Goal: Information Seeking & Learning: Learn about a topic

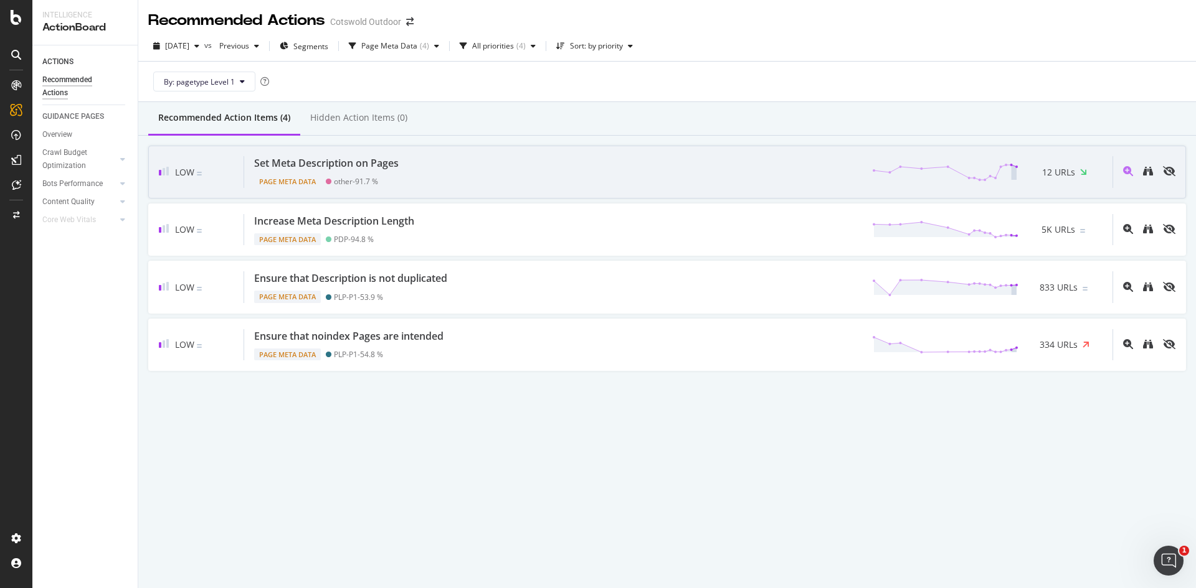
click at [423, 172] on div "Set Meta Description on Pages Page Meta Data other - 91.7 % 12 URLs" at bounding box center [678, 172] width 868 height 32
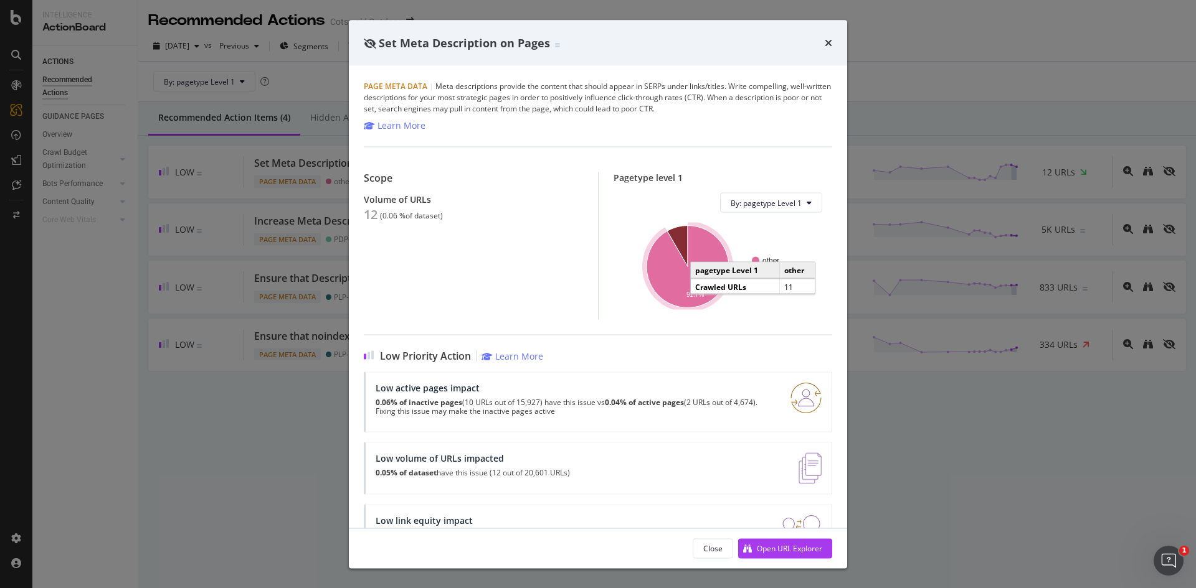
click at [667, 268] on icon "A chart." at bounding box center [687, 267] width 82 height 82
click at [311, 236] on div "Set Meta Description on Pages Page Meta Data | Meta descriptions provide the co…" at bounding box center [598, 294] width 1196 height 588
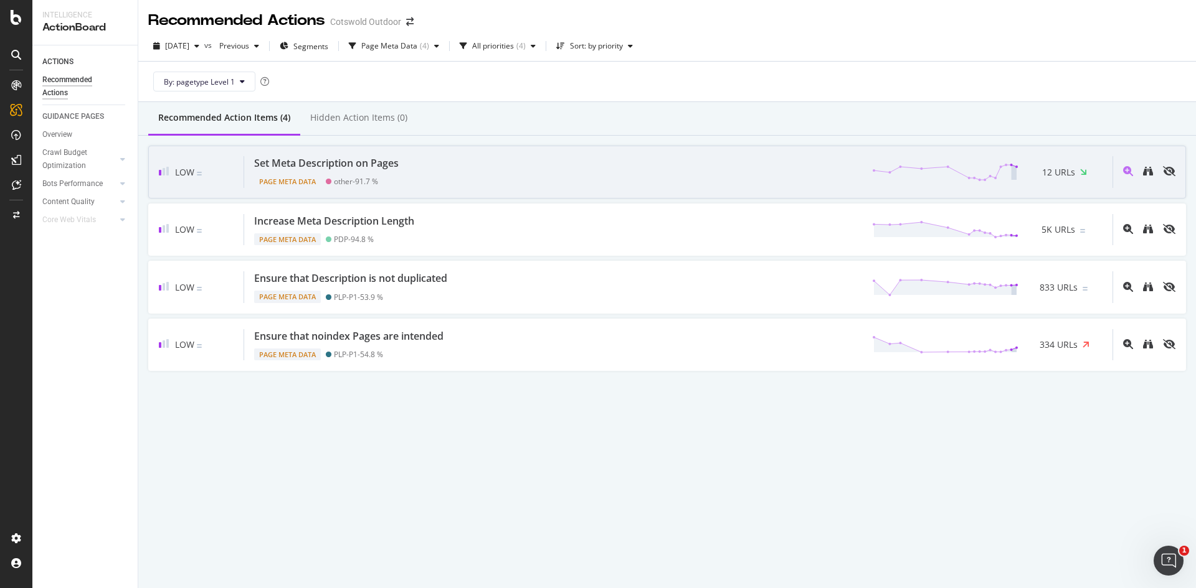
click at [410, 182] on div "Set Meta Description on Pages Page Meta Data other - 91.7 % 12 URLs" at bounding box center [678, 172] width 868 height 32
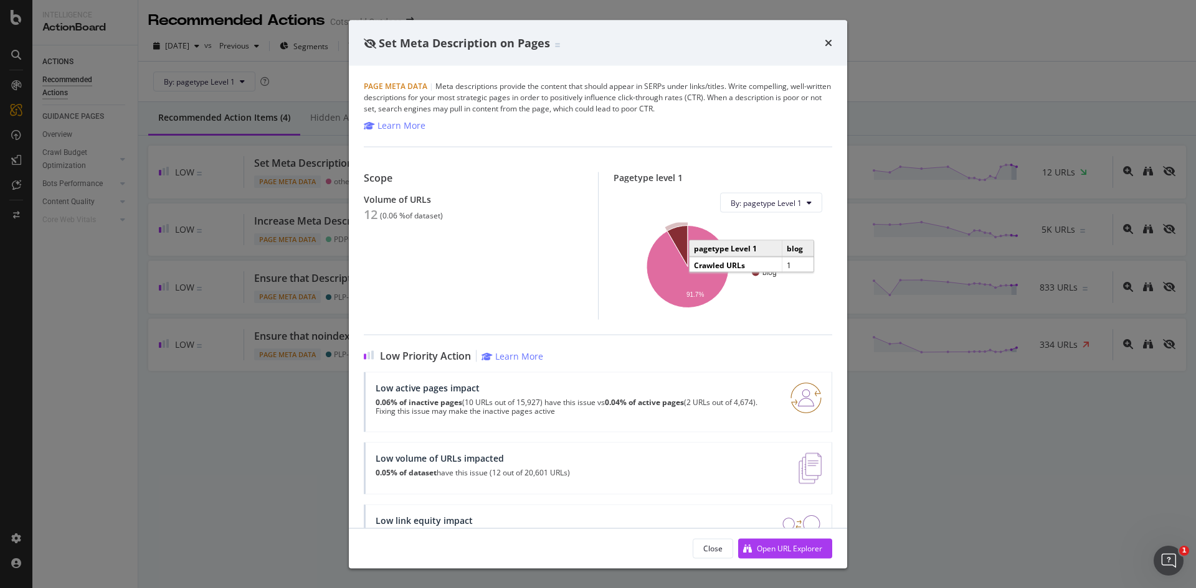
click at [671, 234] on icon "A chart." at bounding box center [677, 246] width 21 height 41
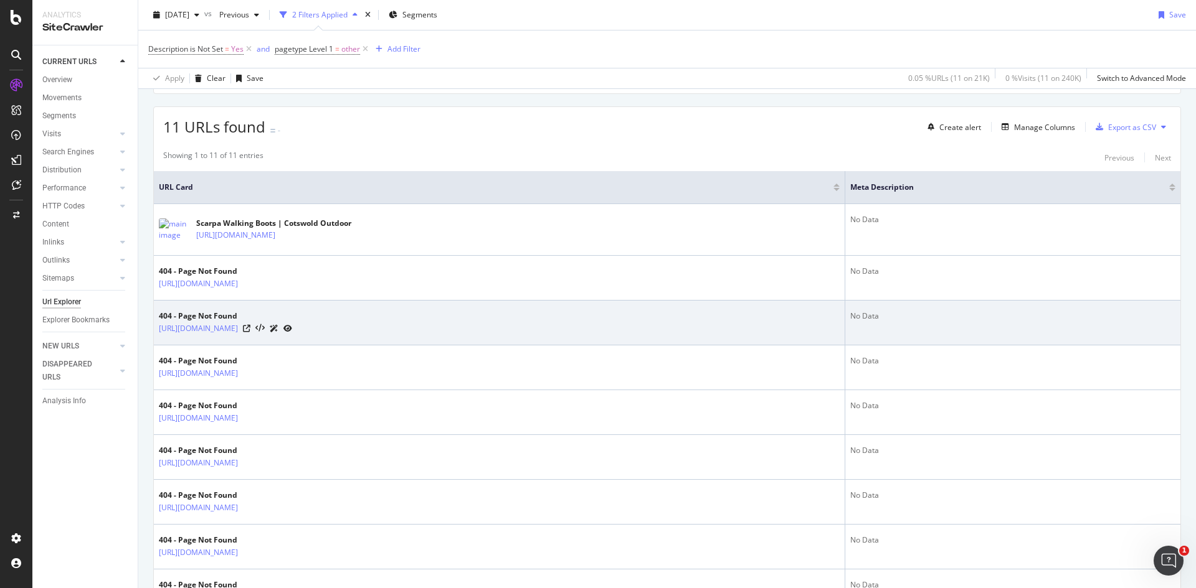
scroll to position [205, 0]
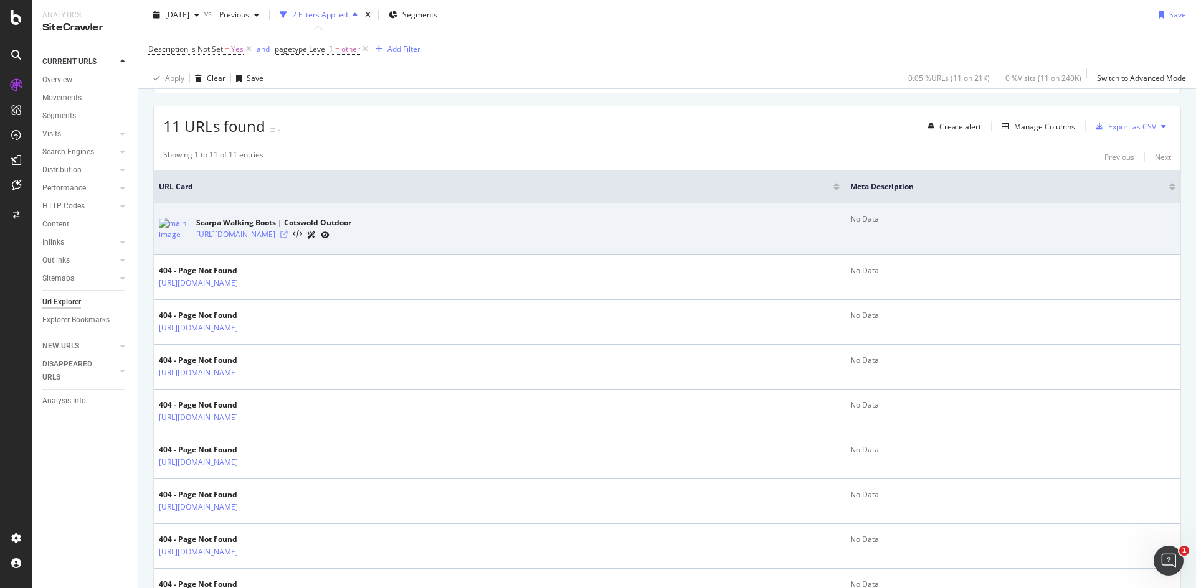
click at [288, 232] on icon at bounding box center [283, 234] width 7 height 7
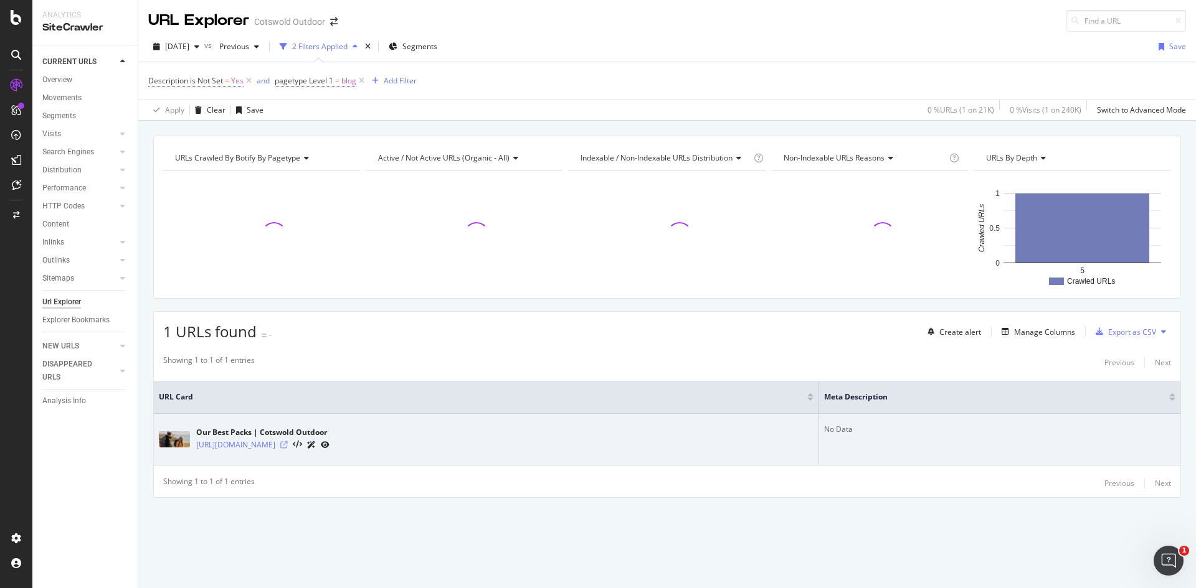
click at [288, 445] on icon at bounding box center [283, 445] width 7 height 7
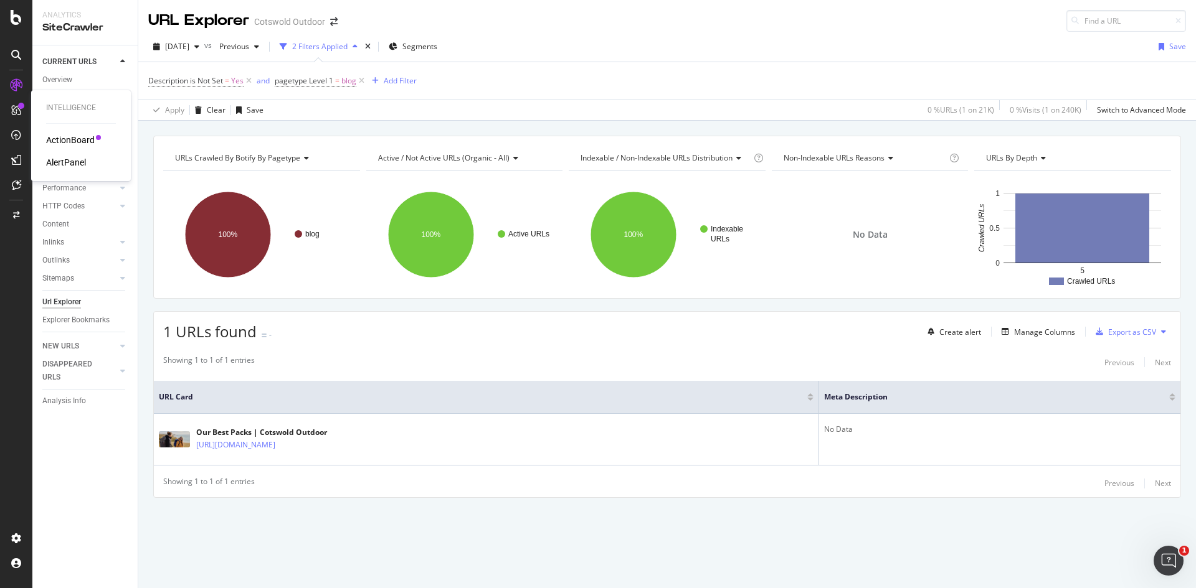
click at [64, 141] on div "ActionBoard" at bounding box center [70, 140] width 49 height 12
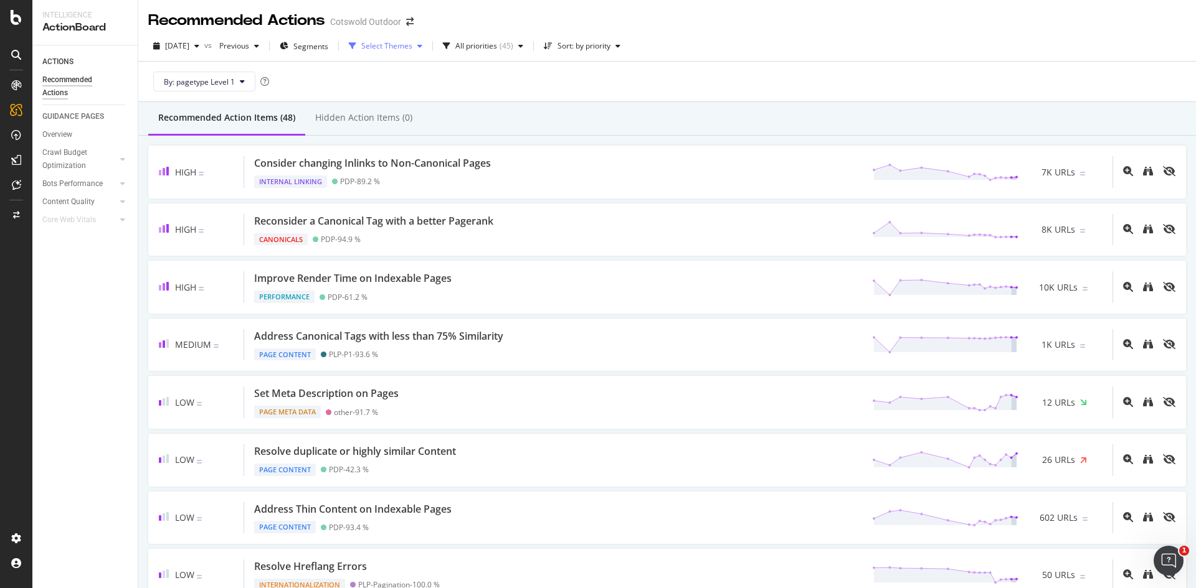
click at [412, 49] on div "Select Themes" at bounding box center [386, 45] width 51 height 7
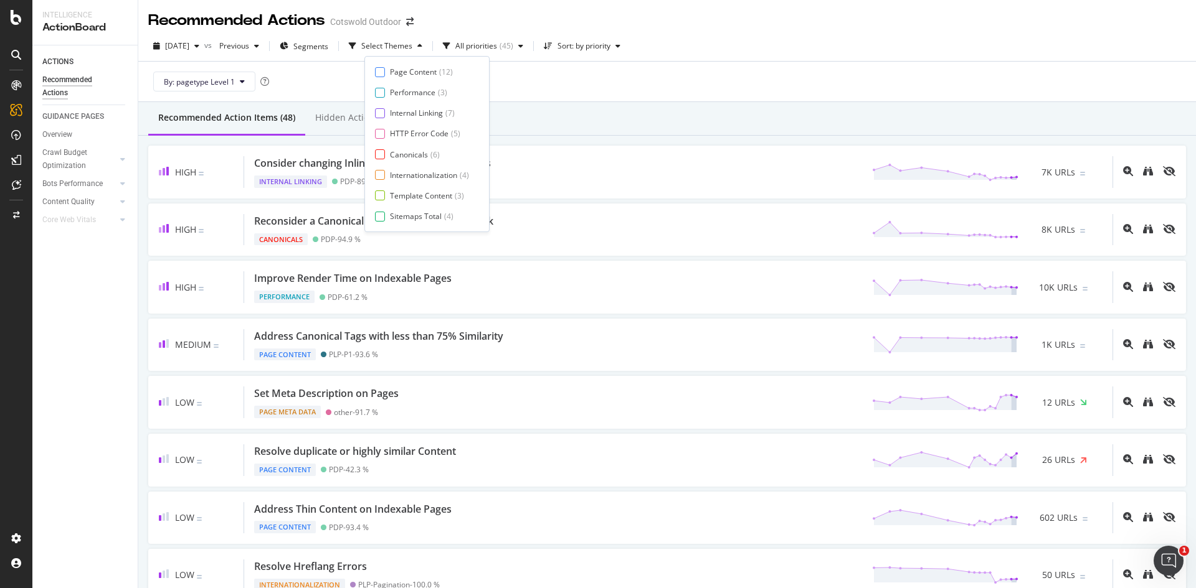
scroll to position [21, 0]
click at [417, 217] on div "Page Meta Data" at bounding box center [418, 216] width 56 height 11
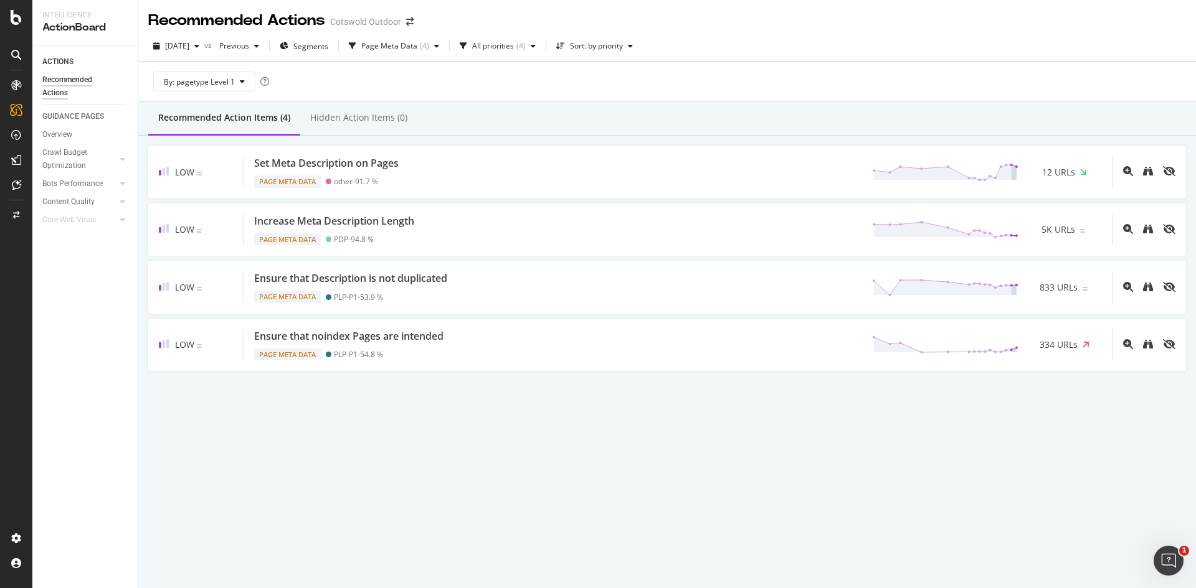
click at [601, 98] on div "By: pagetype Level 1" at bounding box center [666, 82] width 1037 height 40
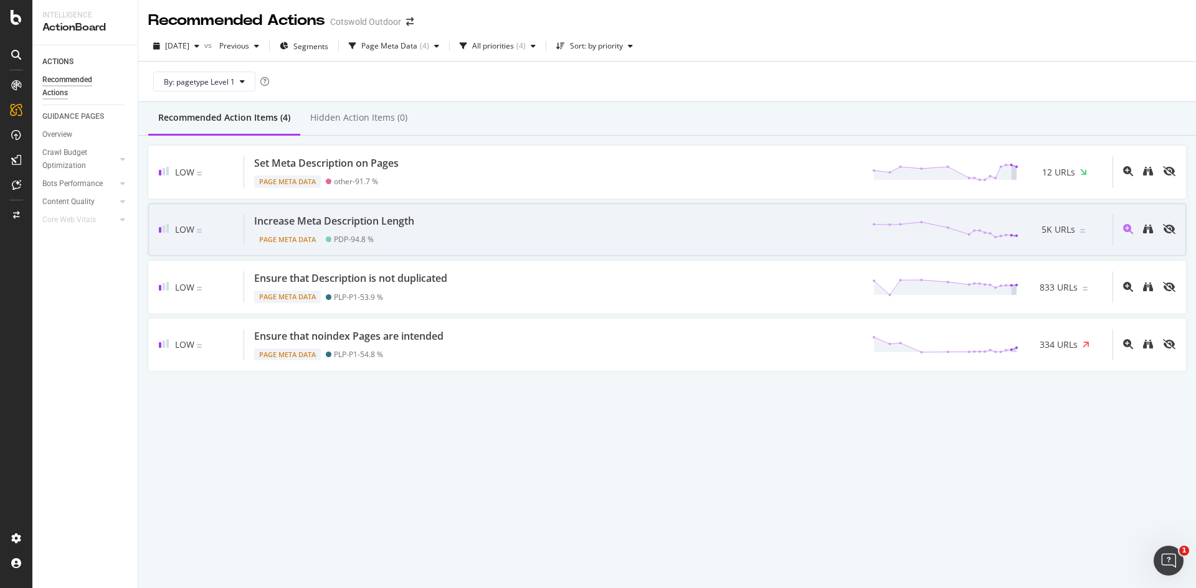
click at [599, 224] on div "Increase Meta Description Length Page Meta Data PDP - 94.8 % 5K URLs" at bounding box center [678, 230] width 868 height 32
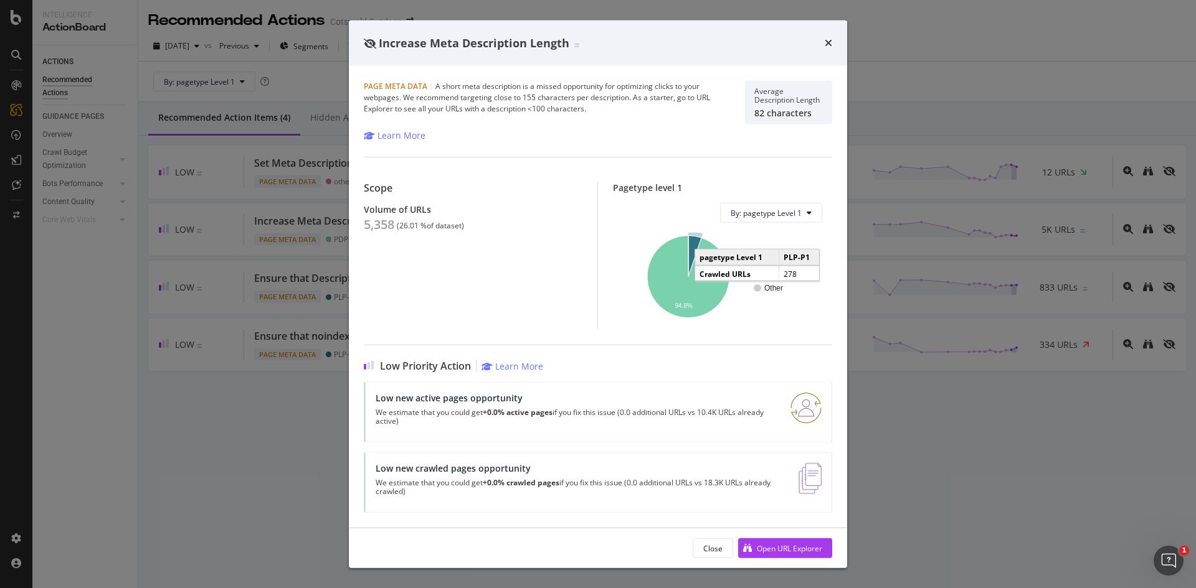
click at [694, 243] on icon "A chart." at bounding box center [694, 256] width 13 height 41
click at [205, 253] on div "Increase Meta Description Length Page Meta Data | A short meta description is a…" at bounding box center [598, 294] width 1196 height 588
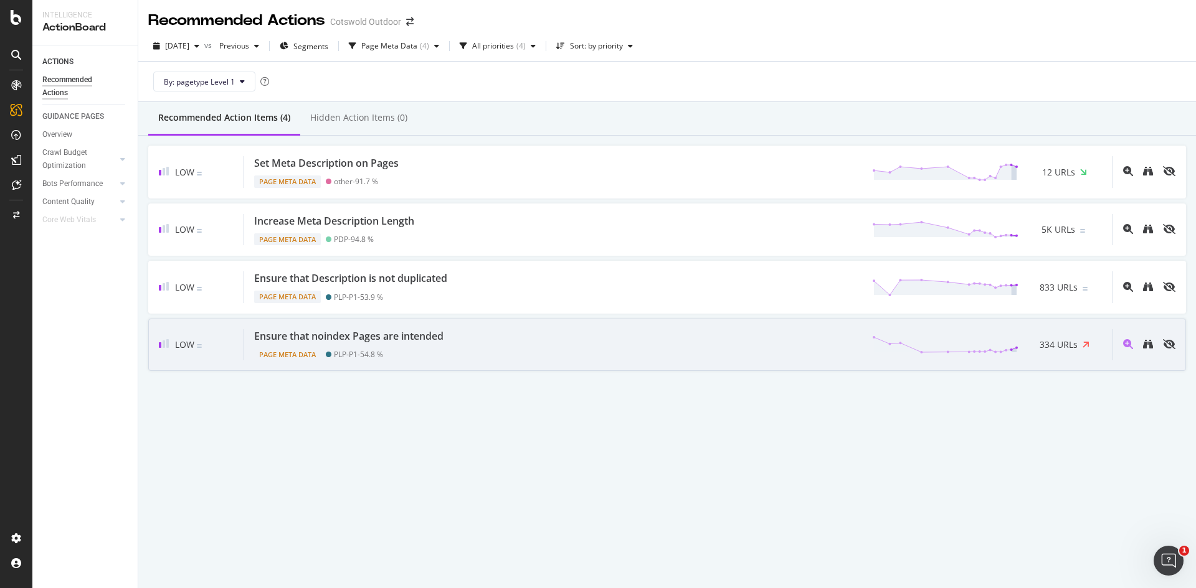
click at [448, 347] on div "Page Meta Data PLP-P1 - 54.8 %" at bounding box center [351, 352] width 194 height 17
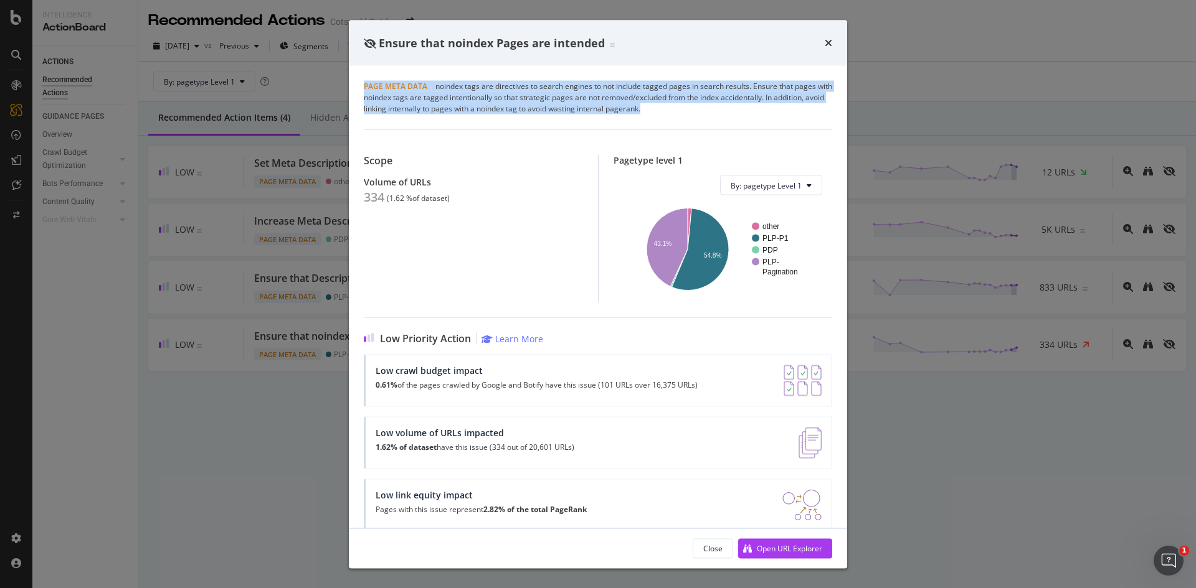
drag, startPoint x: 704, startPoint y: 113, endPoint x: 361, endPoint y: 88, distance: 344.0
click at [361, 88] on div "Page Meta Data | noindex tags are directives to search engines to not include t…" at bounding box center [598, 297] width 498 height 462
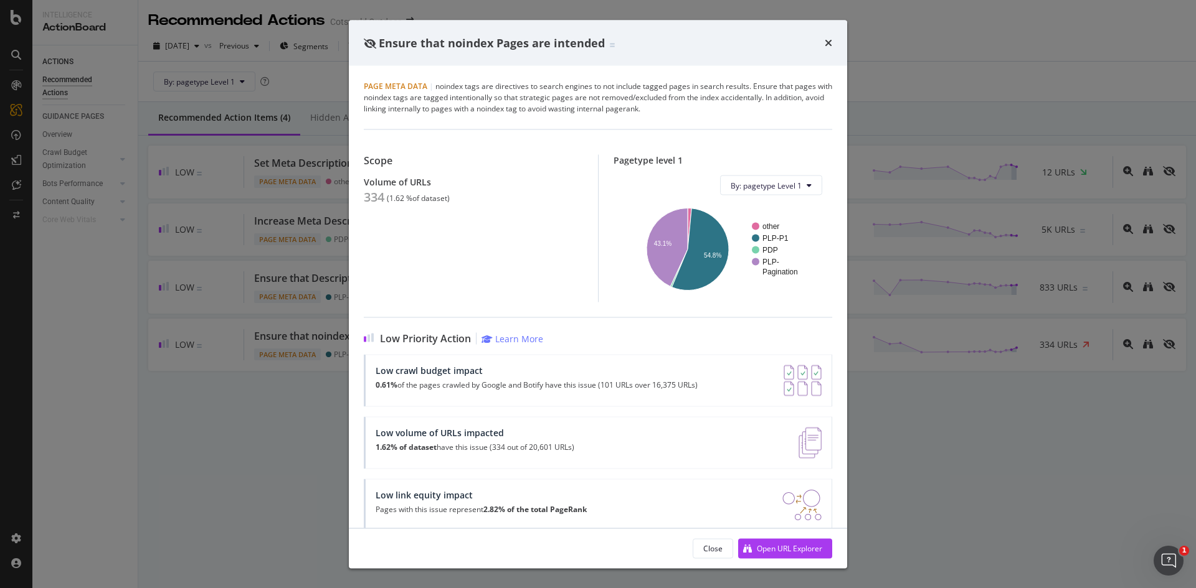
click at [823, 39] on div "Ensure that noindex Pages are intended" at bounding box center [598, 43] width 468 height 16
click at [829, 42] on icon "times" at bounding box center [827, 43] width 7 height 10
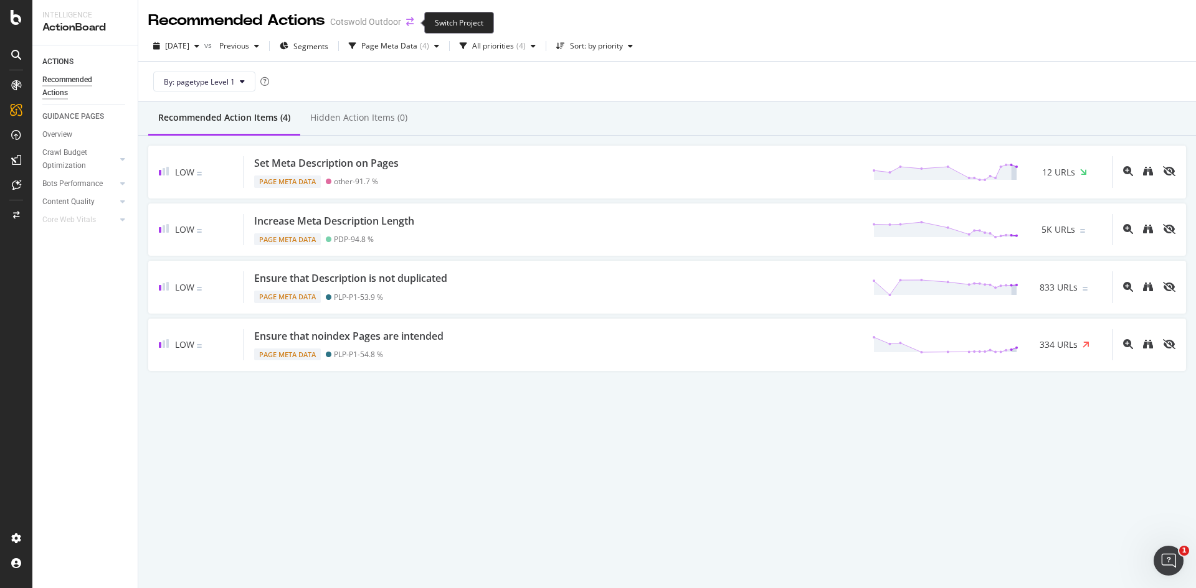
click at [412, 20] on icon "arrow-right-arrow-left" at bounding box center [409, 21] width 7 height 9
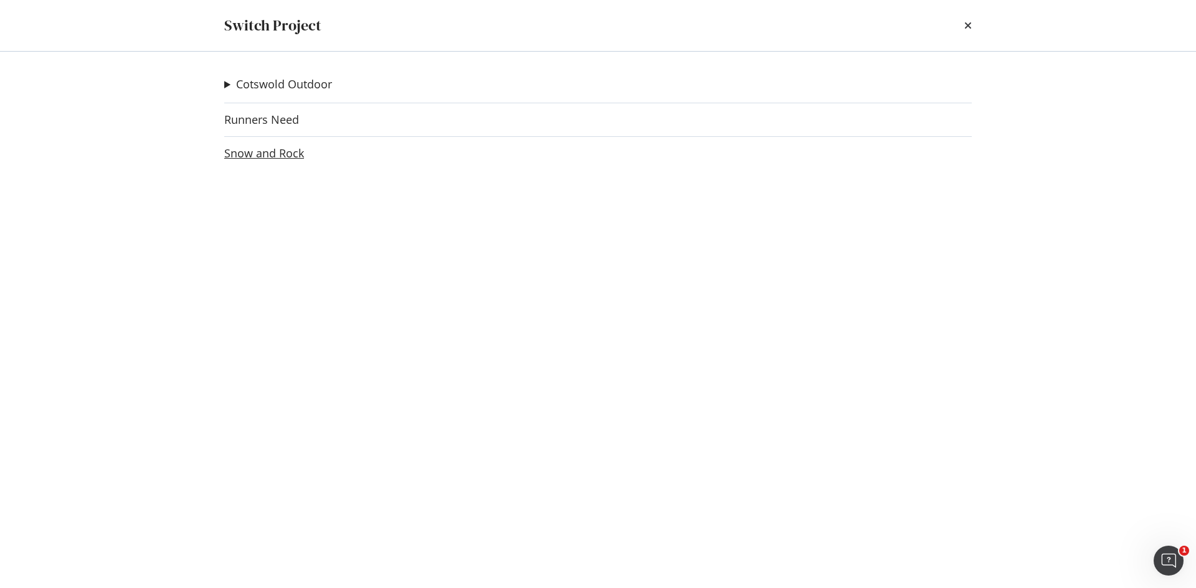
click at [276, 148] on link "Snow and Rock" at bounding box center [264, 153] width 80 height 13
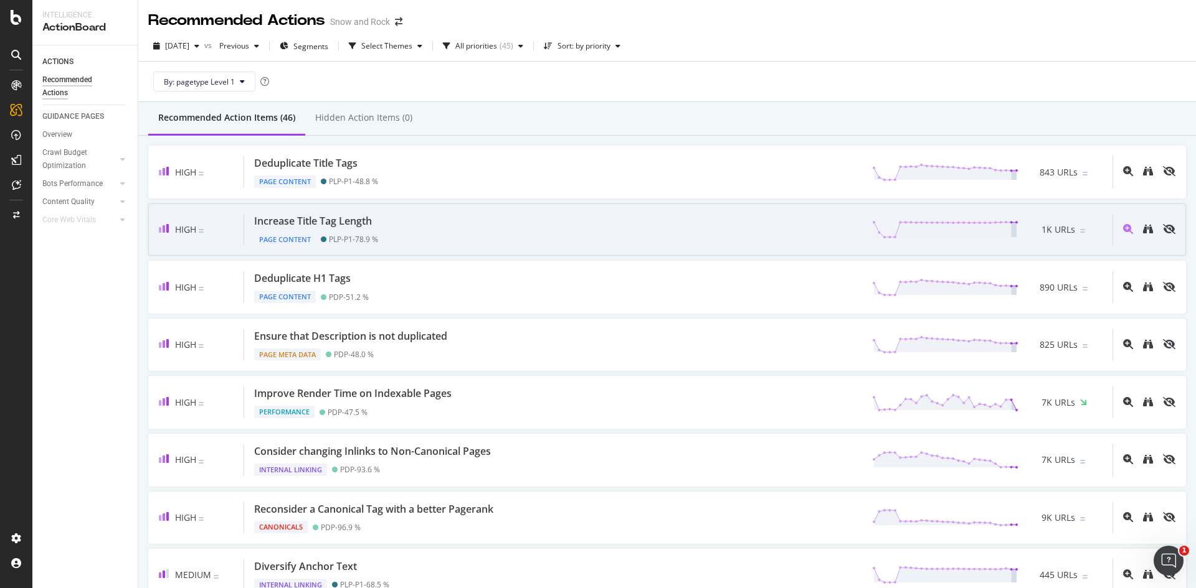
click at [512, 232] on div "Increase Title Tag Length Page Content PLP-P1 - 78.9 % 1K URLs" at bounding box center [678, 230] width 868 height 32
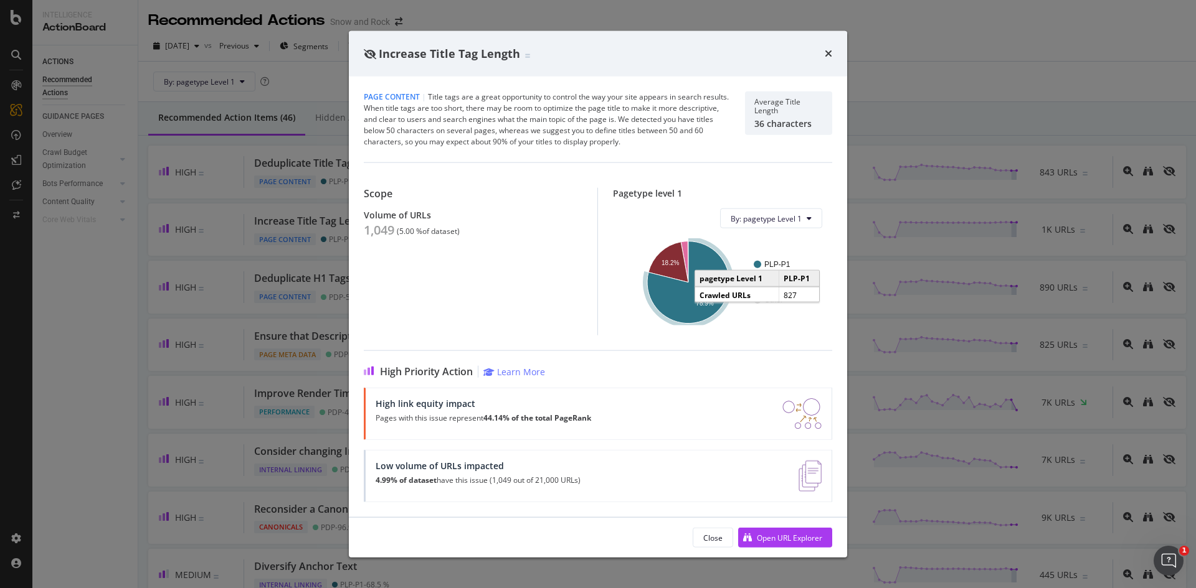
click at [678, 295] on icon "A chart." at bounding box center [688, 283] width 82 height 82
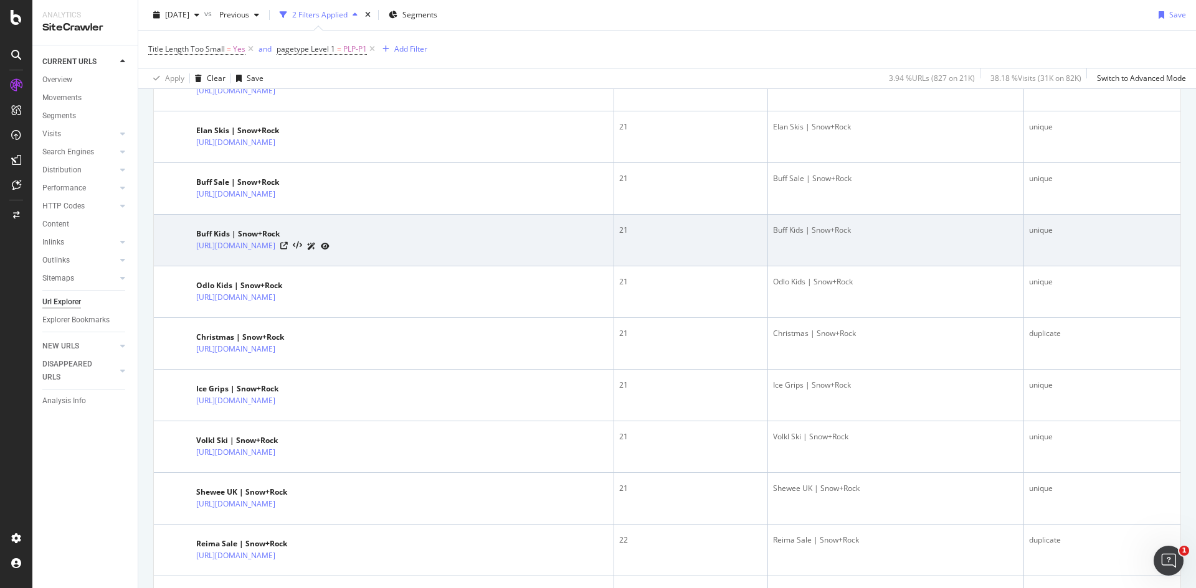
scroll to position [505, 0]
